Goal: Navigation & Orientation: Go to known website

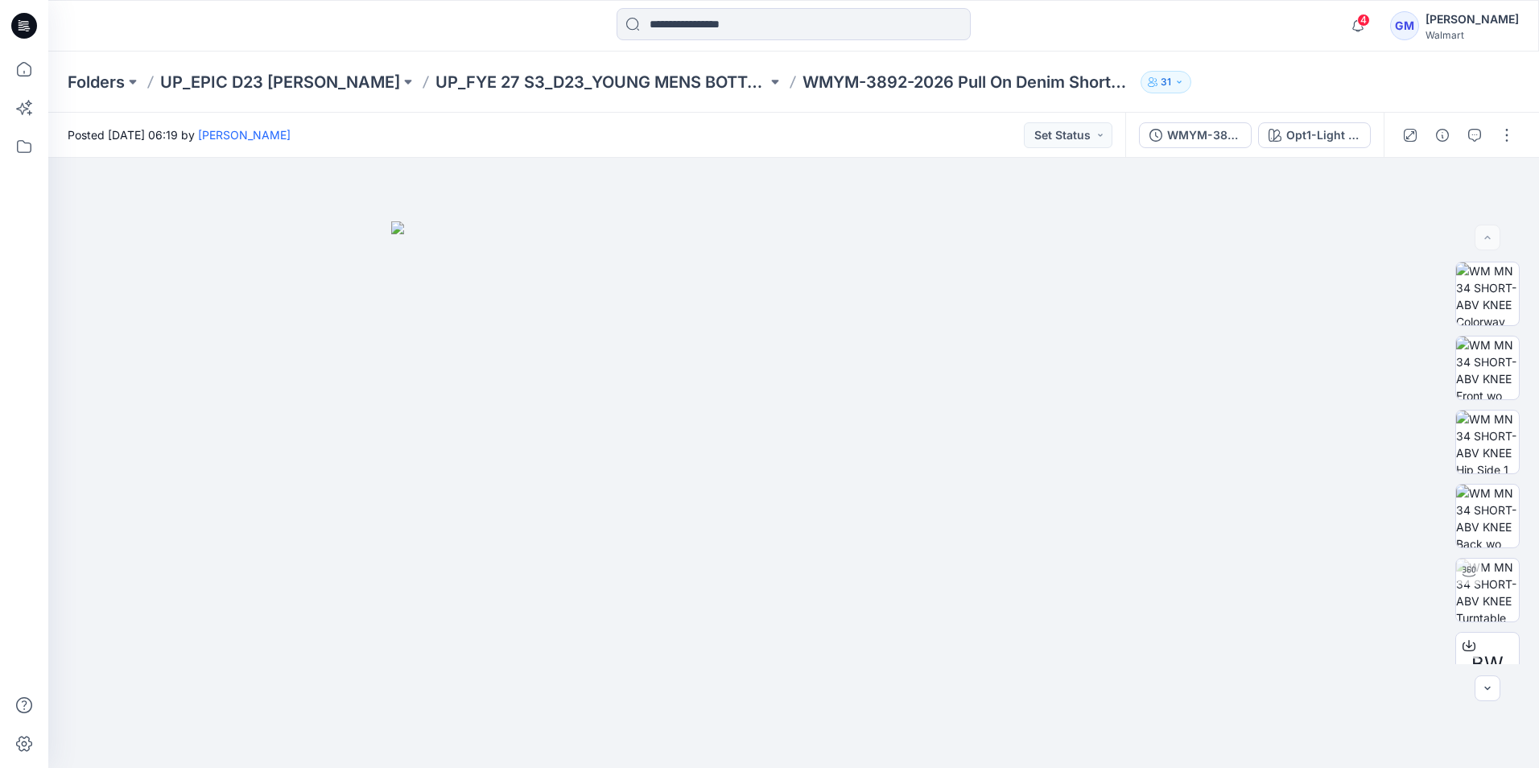
click at [11, 24] on icon at bounding box center [24, 26] width 26 height 52
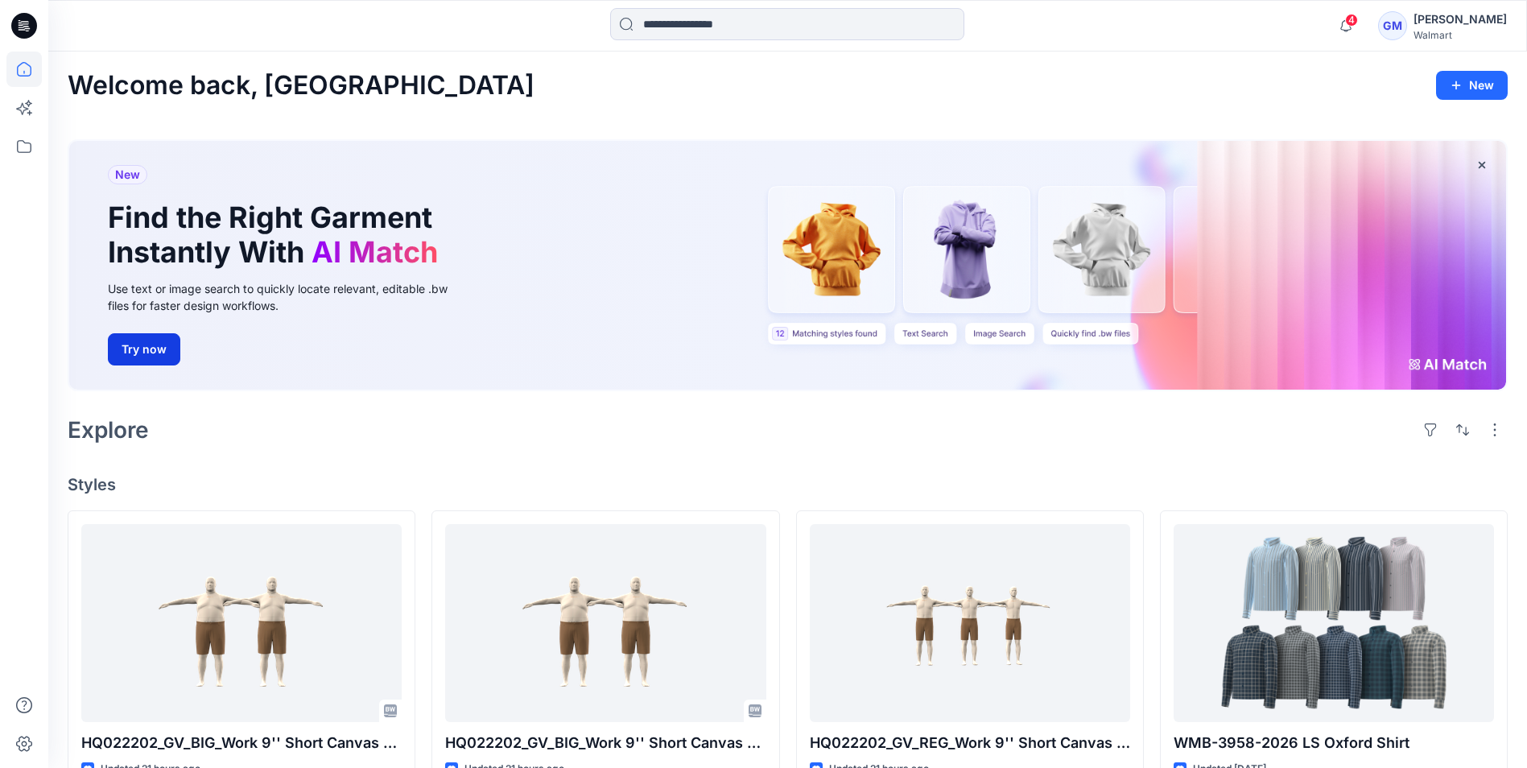
click at [140, 354] on button "Try now" at bounding box center [144, 349] width 72 height 32
click at [538, 91] on div "Welcome back, Gayan New" at bounding box center [788, 86] width 1440 height 30
